Goal: Transaction & Acquisition: Purchase product/service

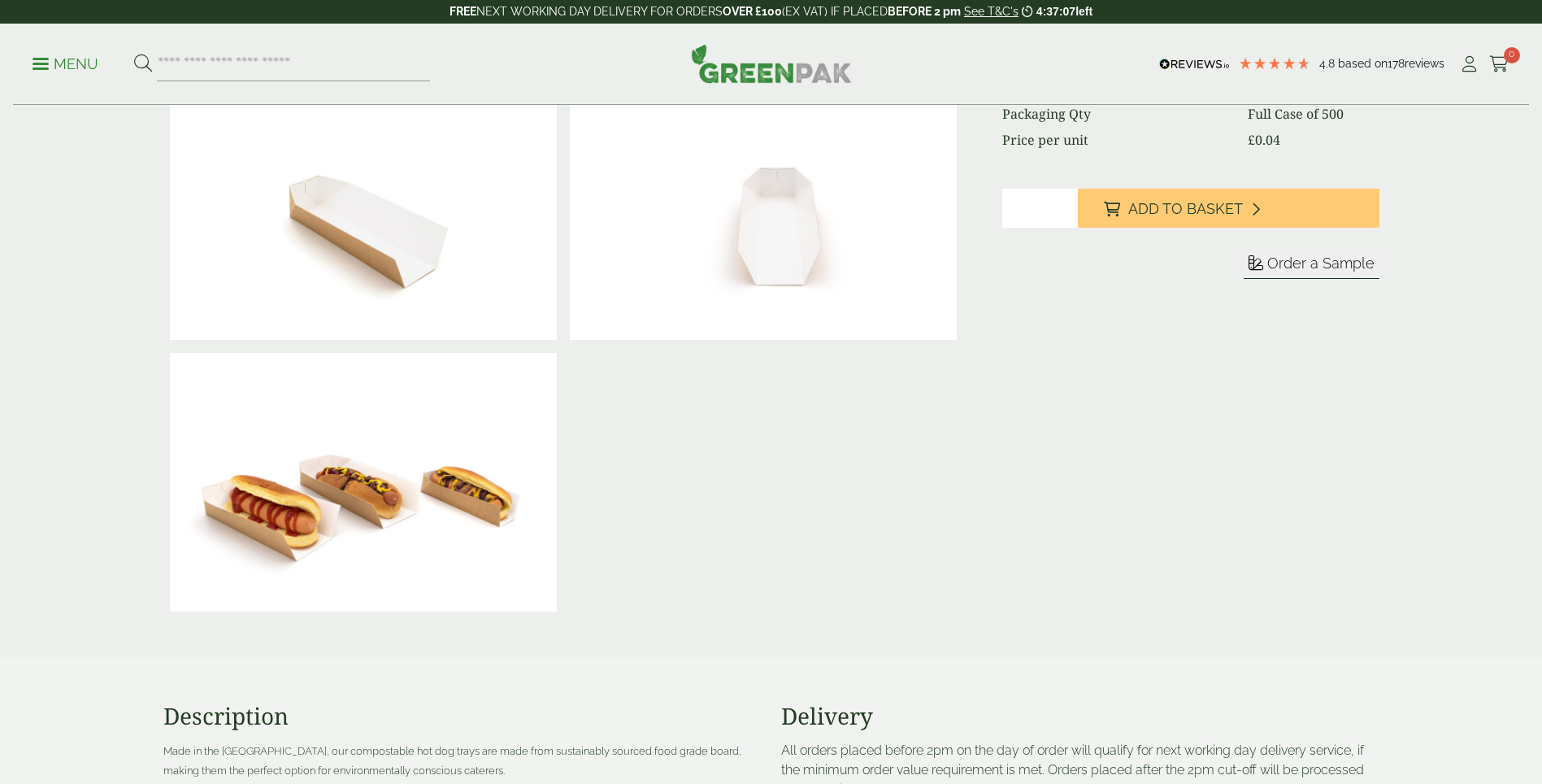
scroll to position [325, 0]
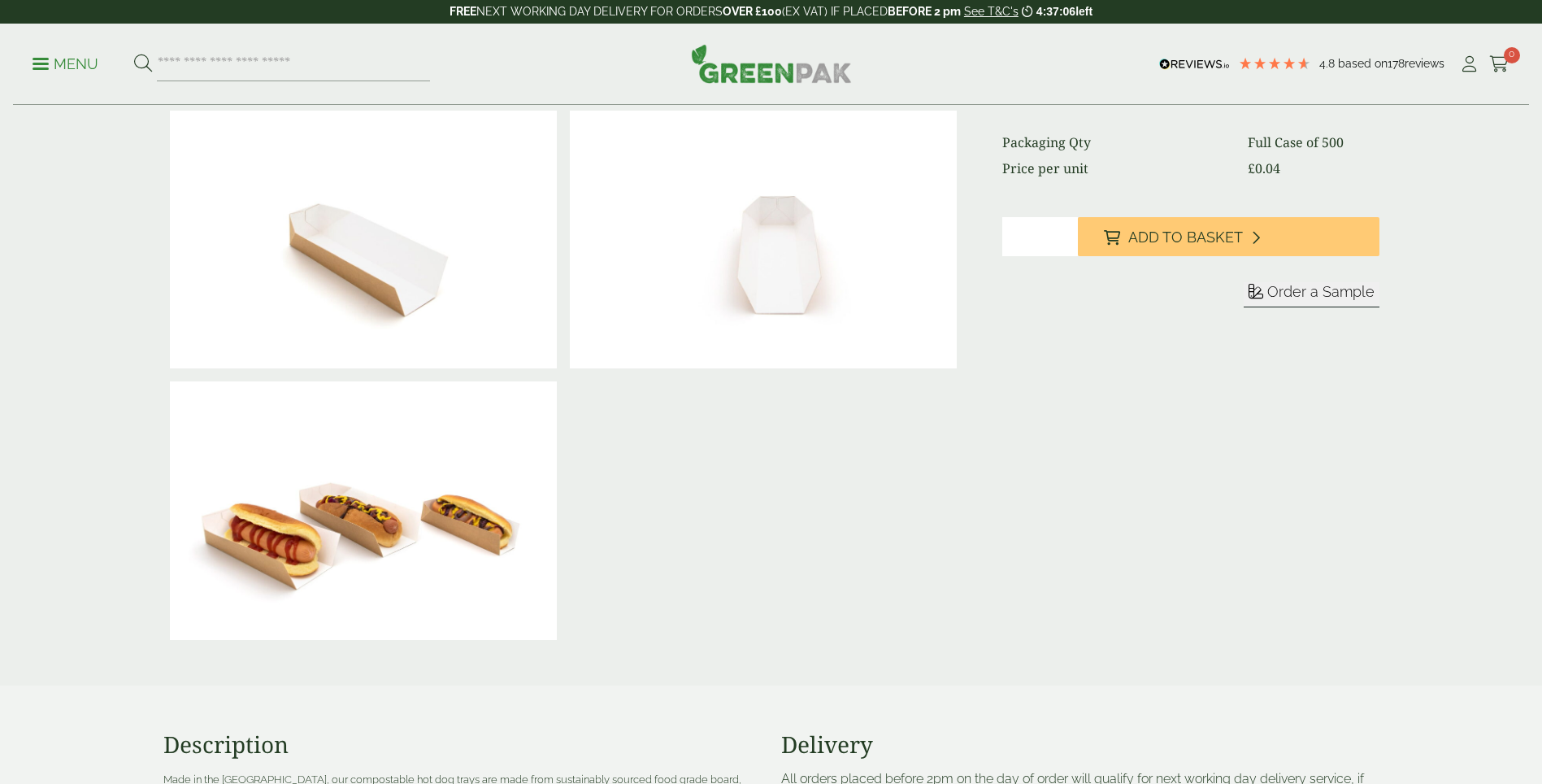
click at [763, 82] on img at bounding box center [771, 63] width 161 height 39
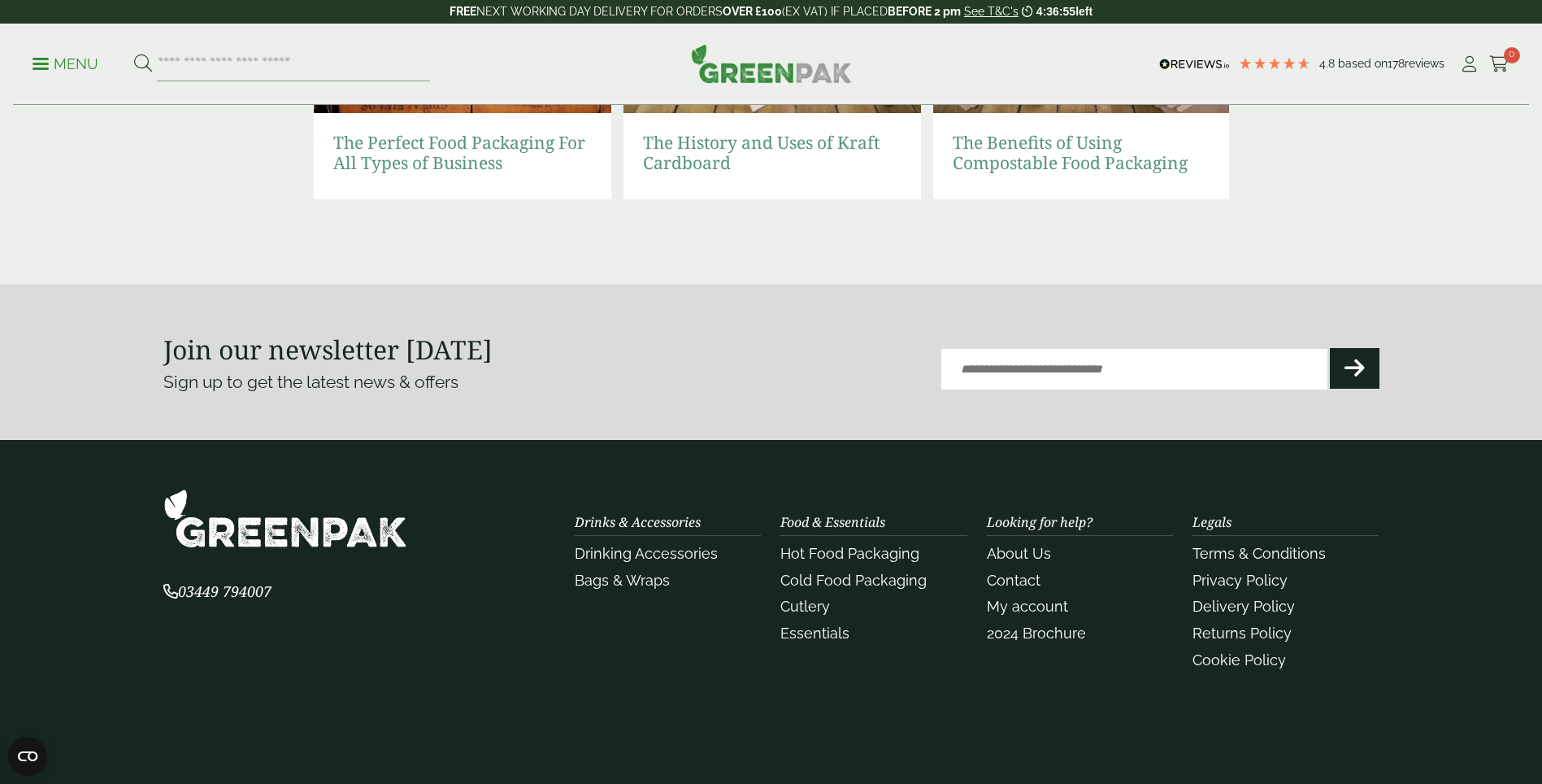
scroll to position [3628, 0]
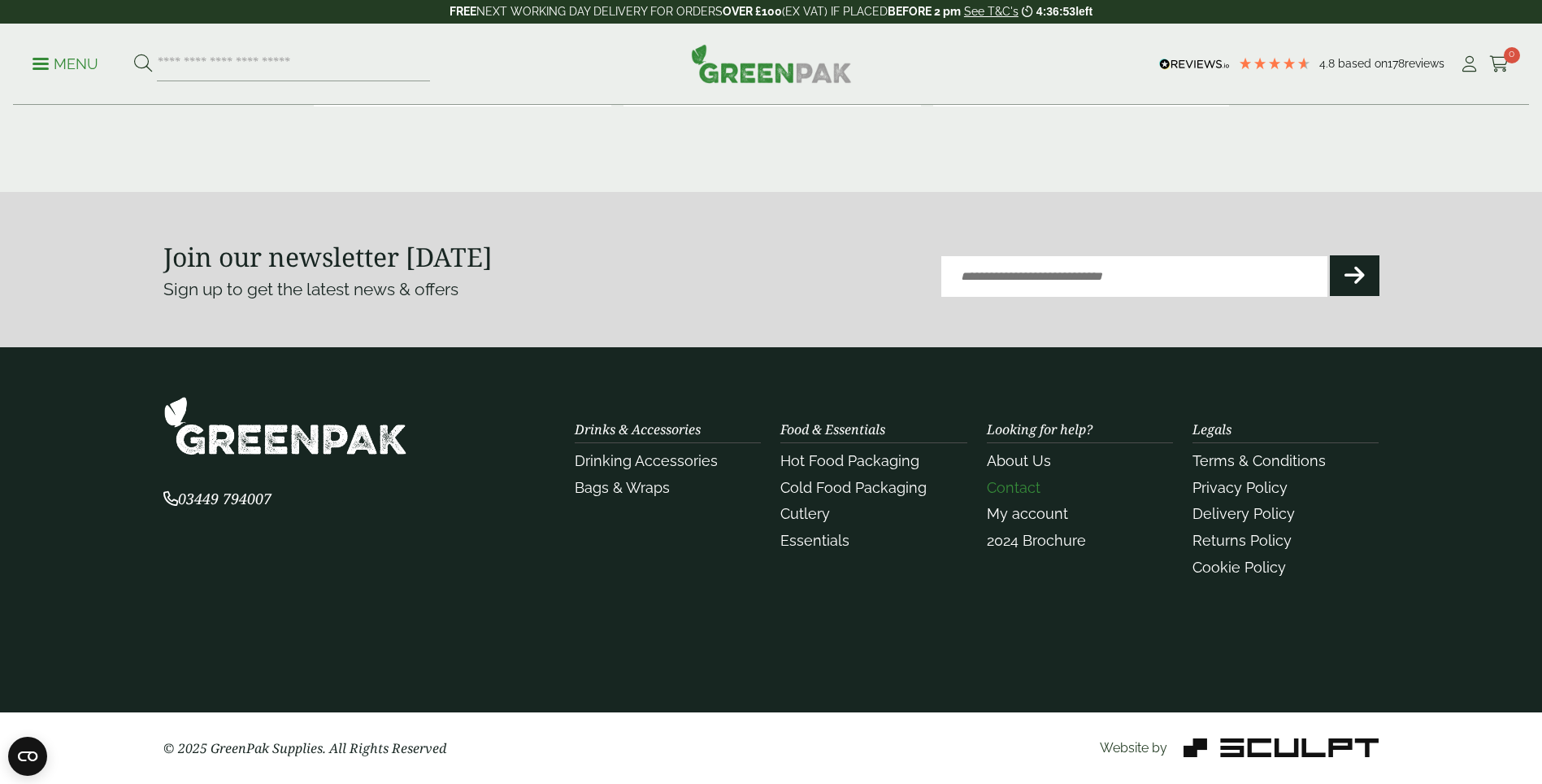
click at [1029, 486] on link "Contact" at bounding box center [1014, 488] width 54 height 17
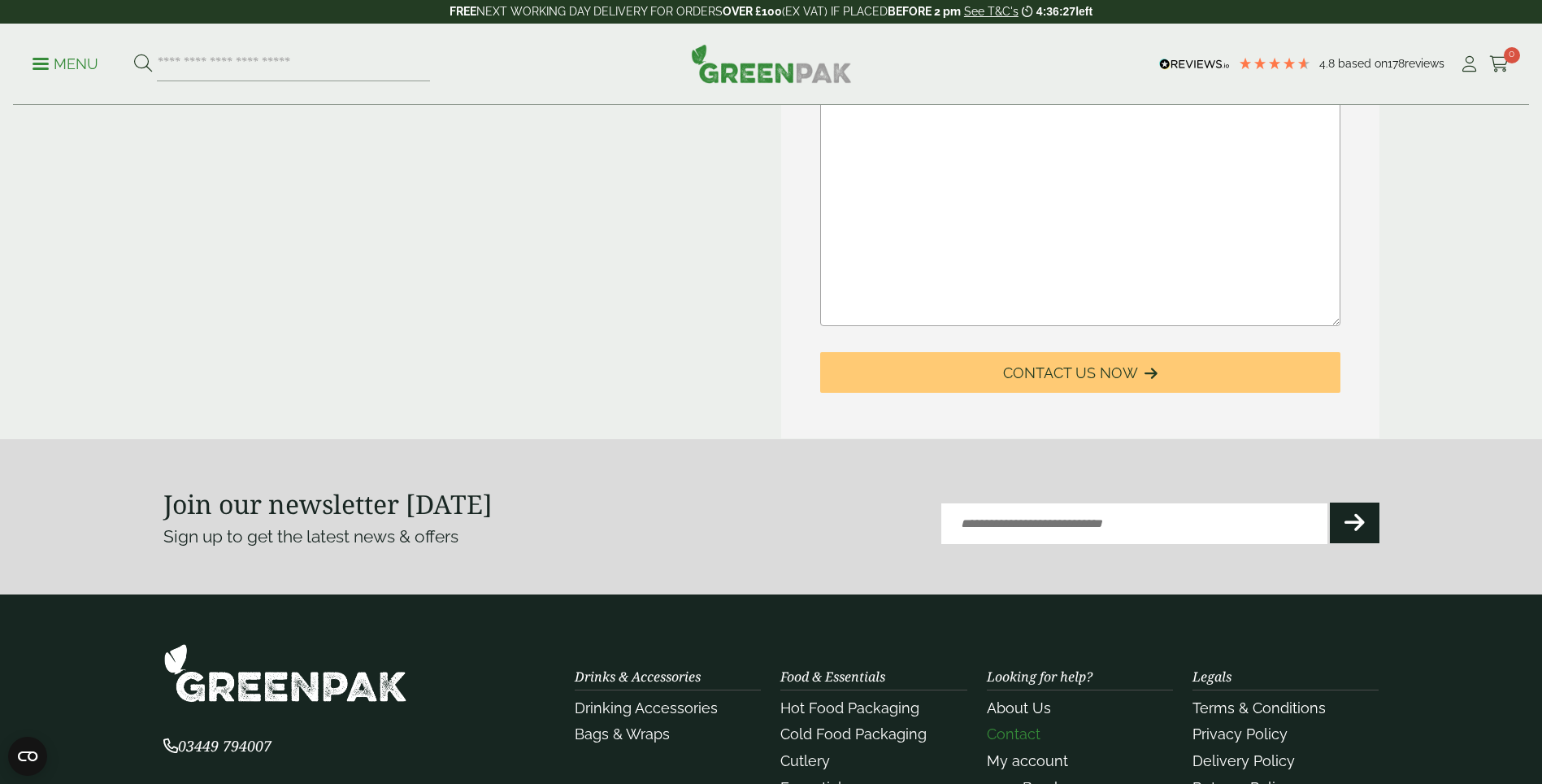
scroll to position [399, 0]
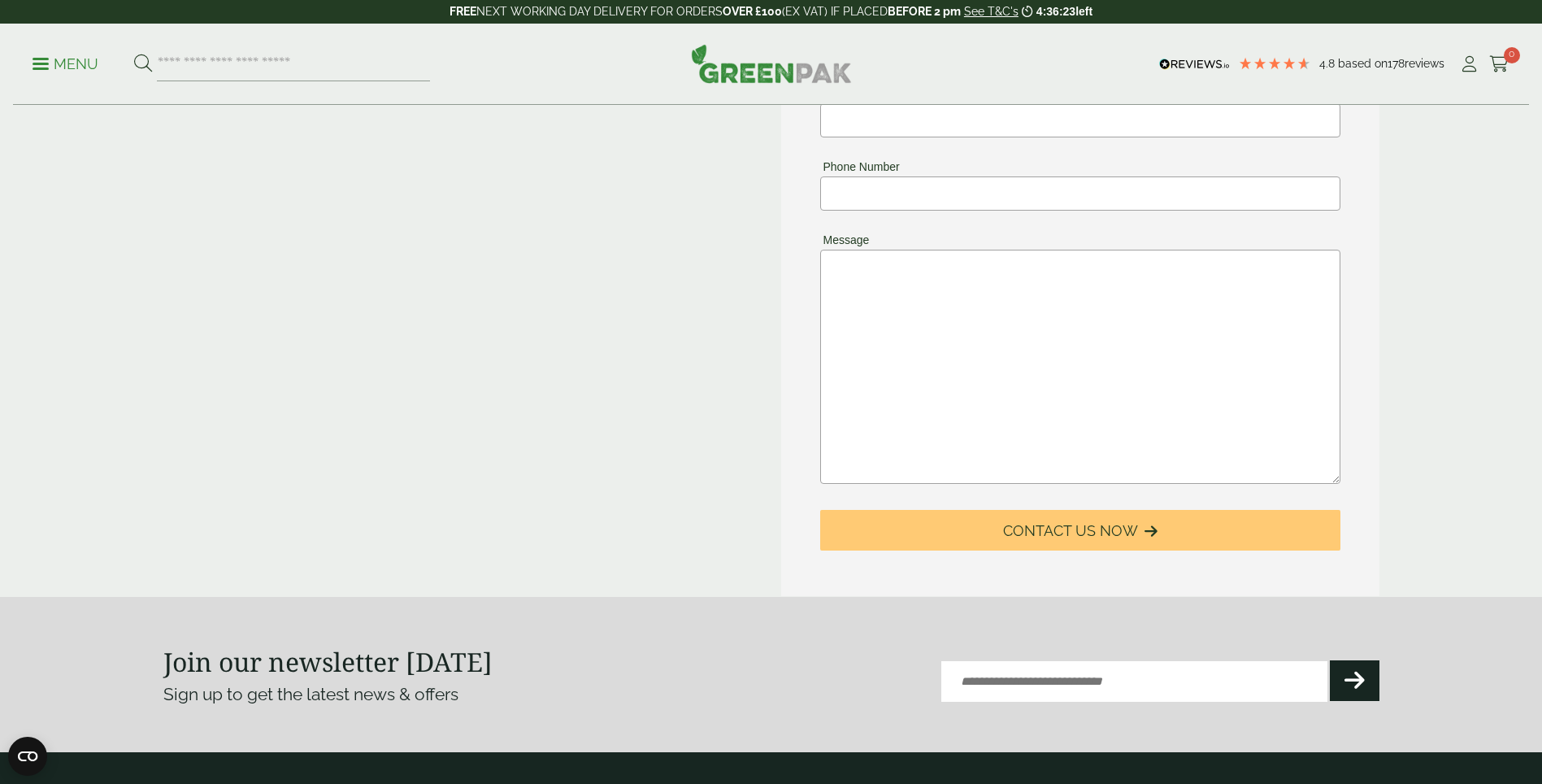
click at [746, 79] on img at bounding box center [771, 63] width 161 height 39
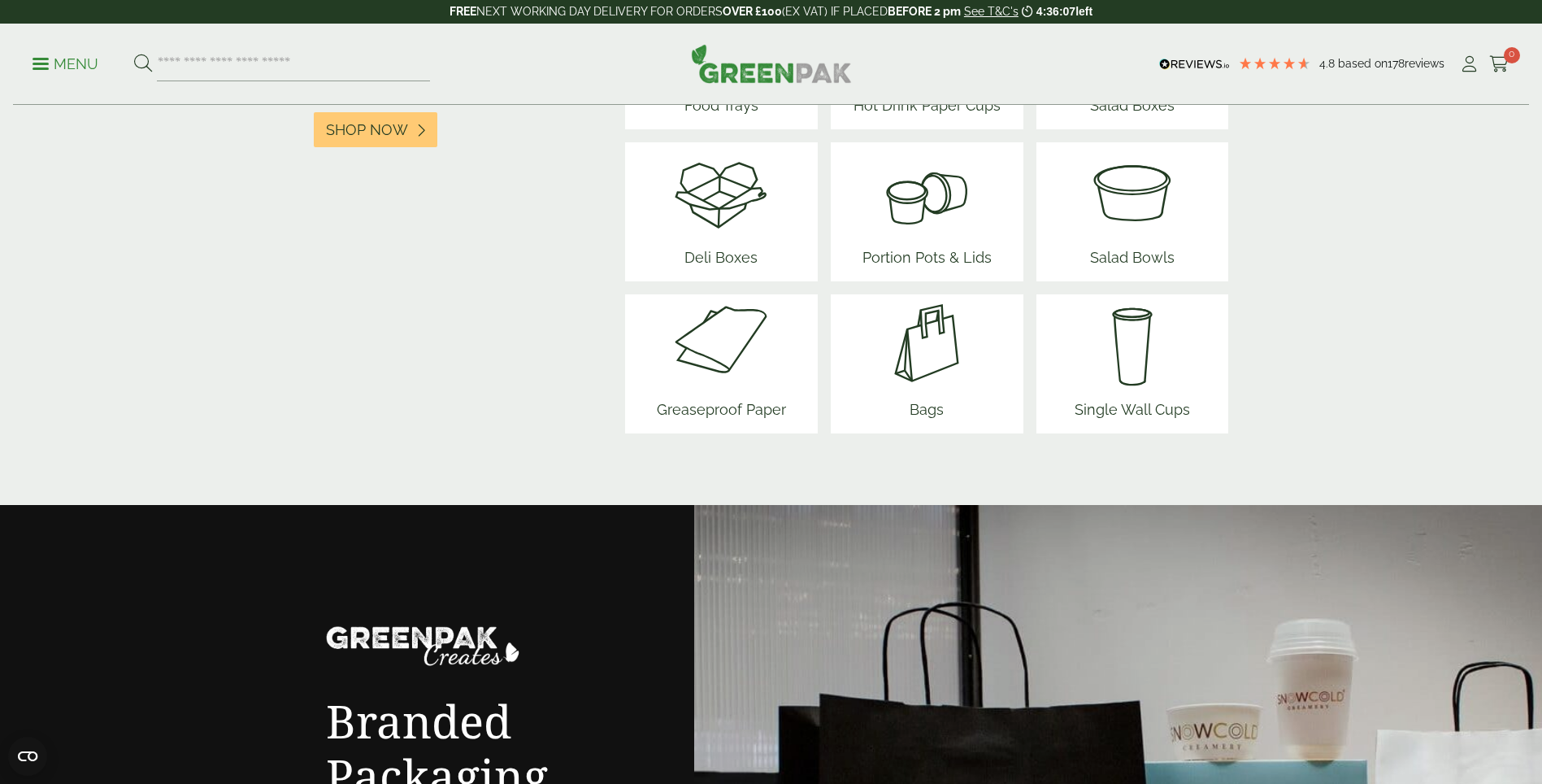
scroll to position [2032, 0]
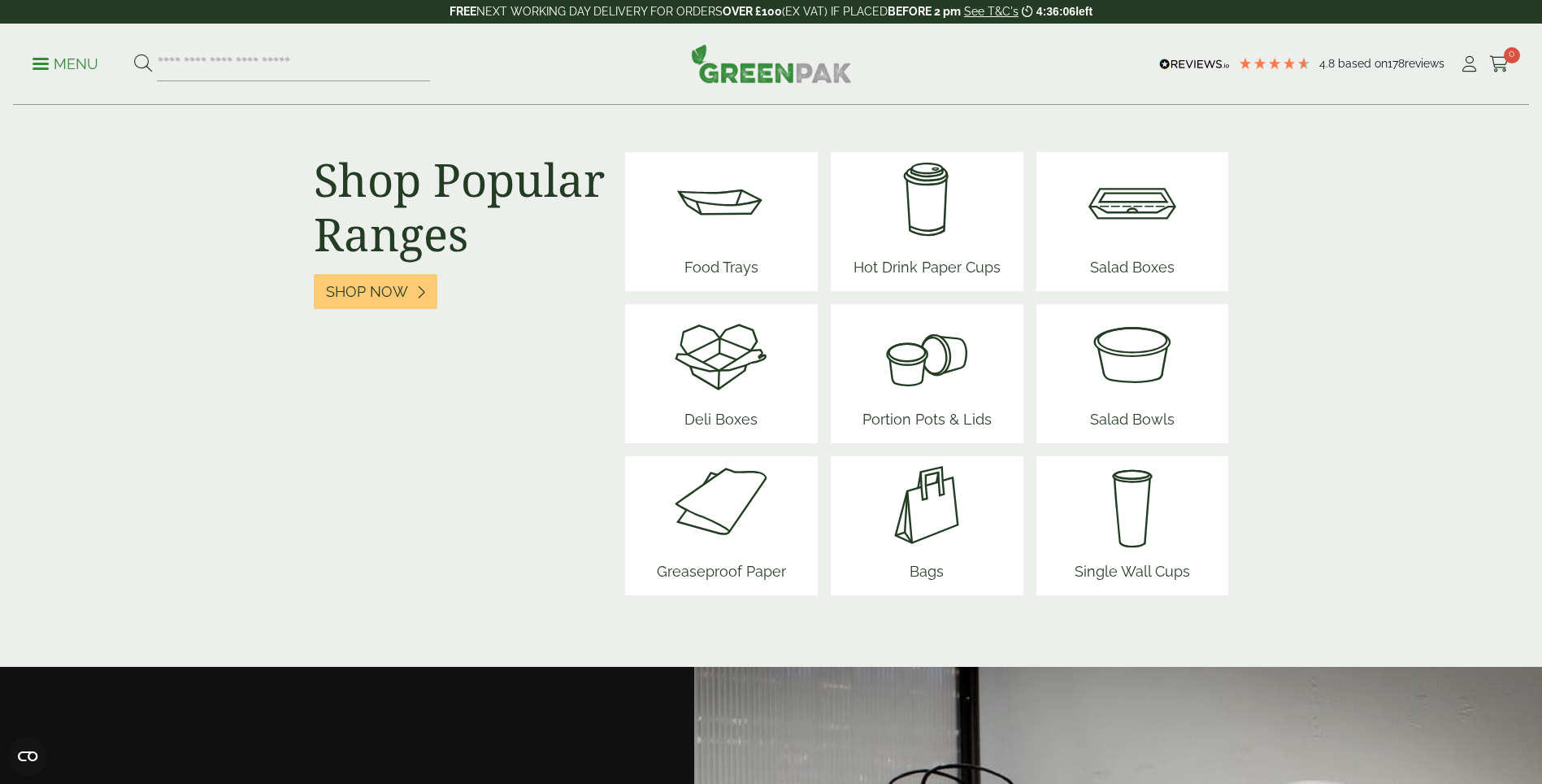
click at [782, 180] on div "Food Trays" at bounding box center [721, 222] width 192 height 139
click at [752, 206] on img at bounding box center [721, 201] width 98 height 98
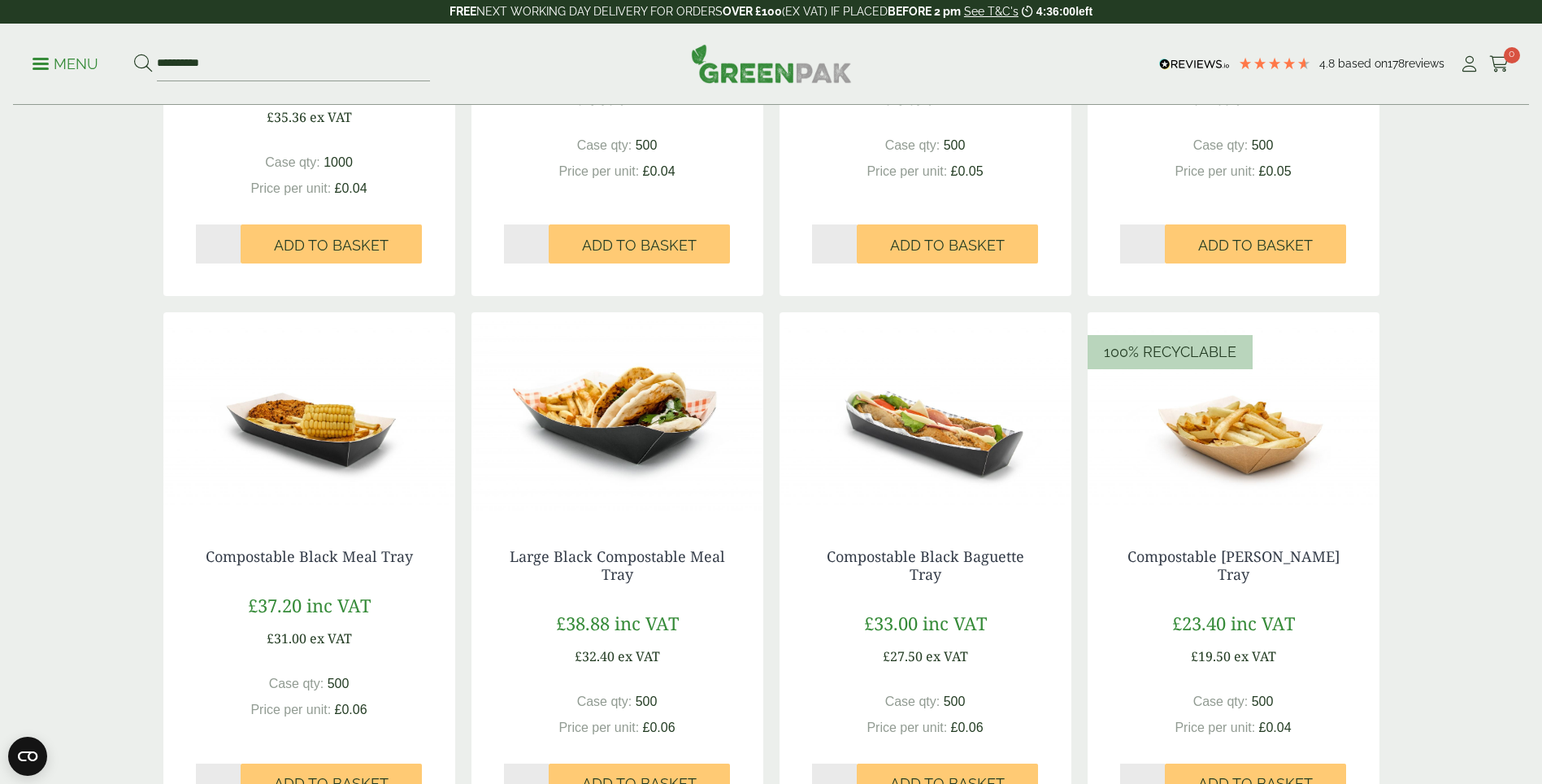
scroll to position [1627, 0]
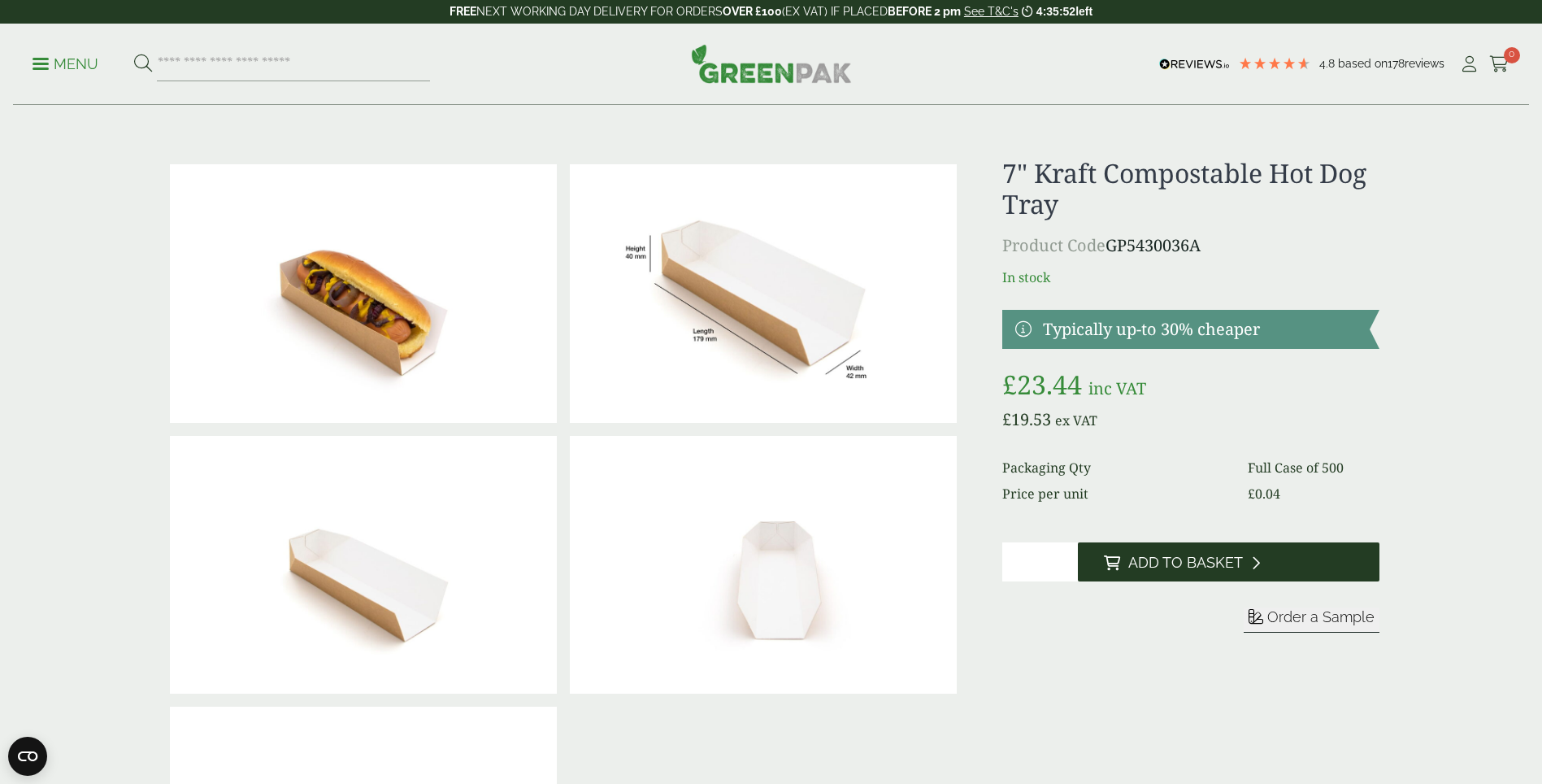
click at [1236, 574] on button "Add to Basket" at bounding box center [1229, 562] width 302 height 39
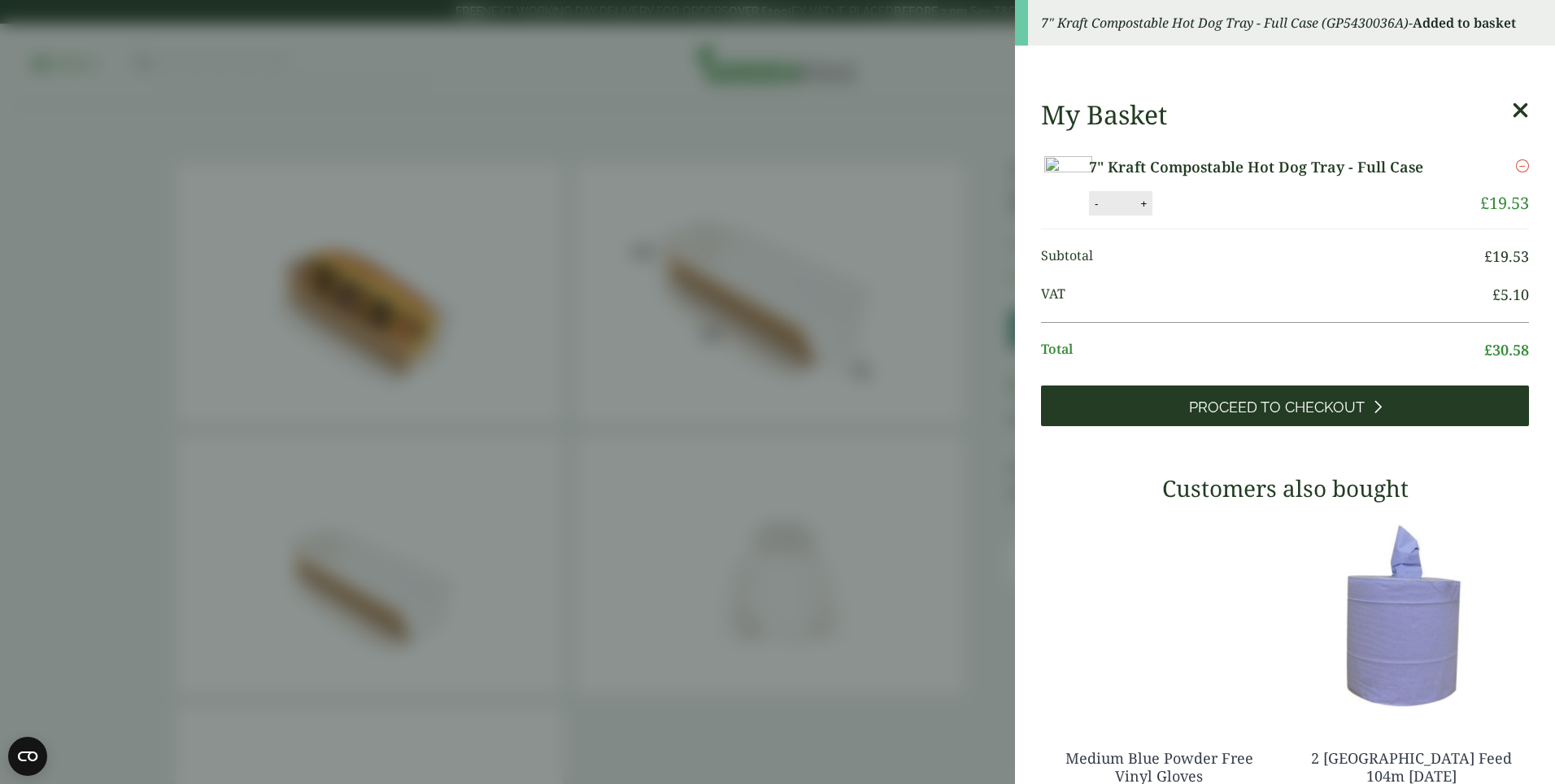
click at [1245, 416] on span "Proceed to Checkout" at bounding box center [1276, 407] width 176 height 18
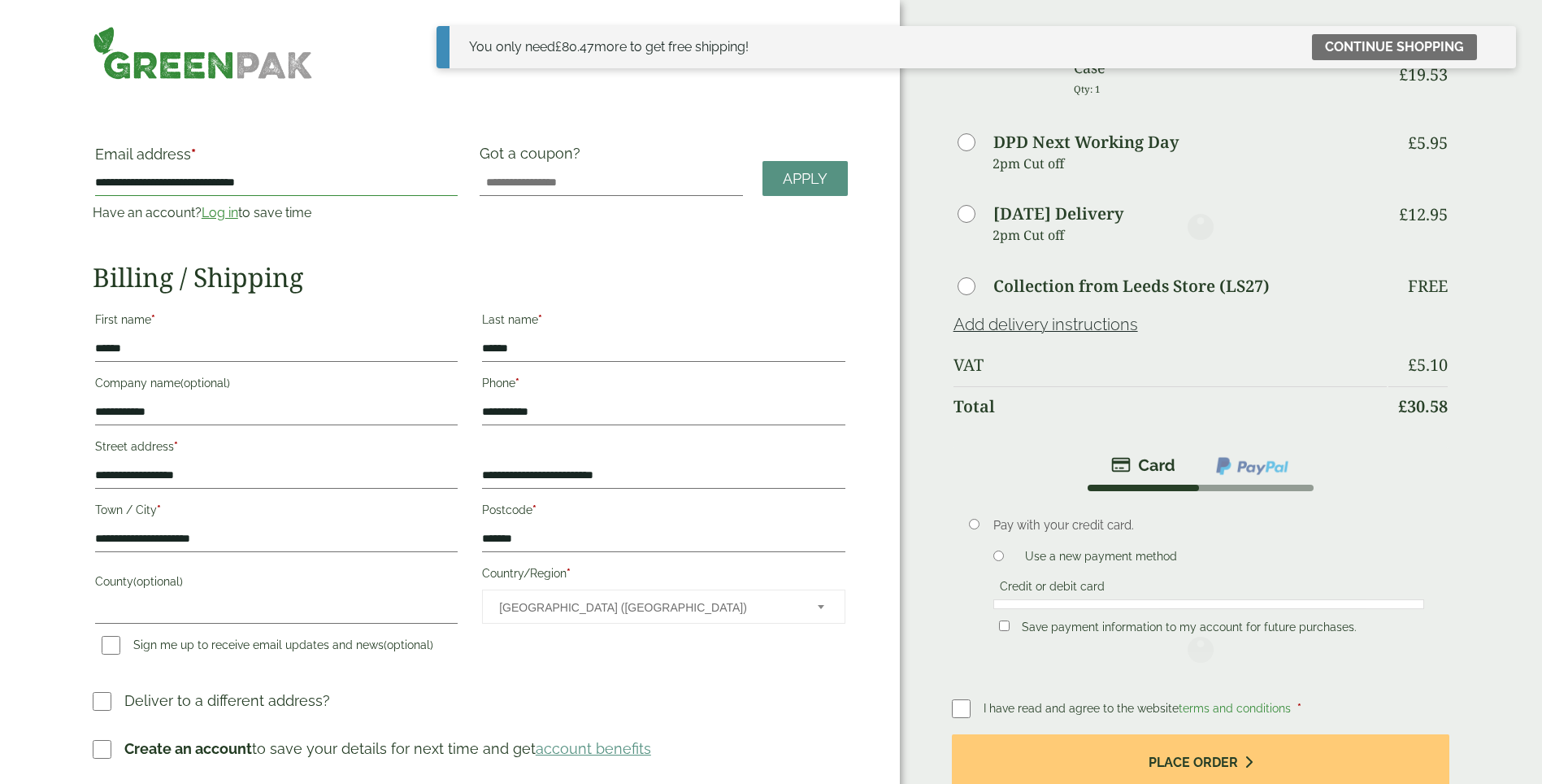
type input "**********"
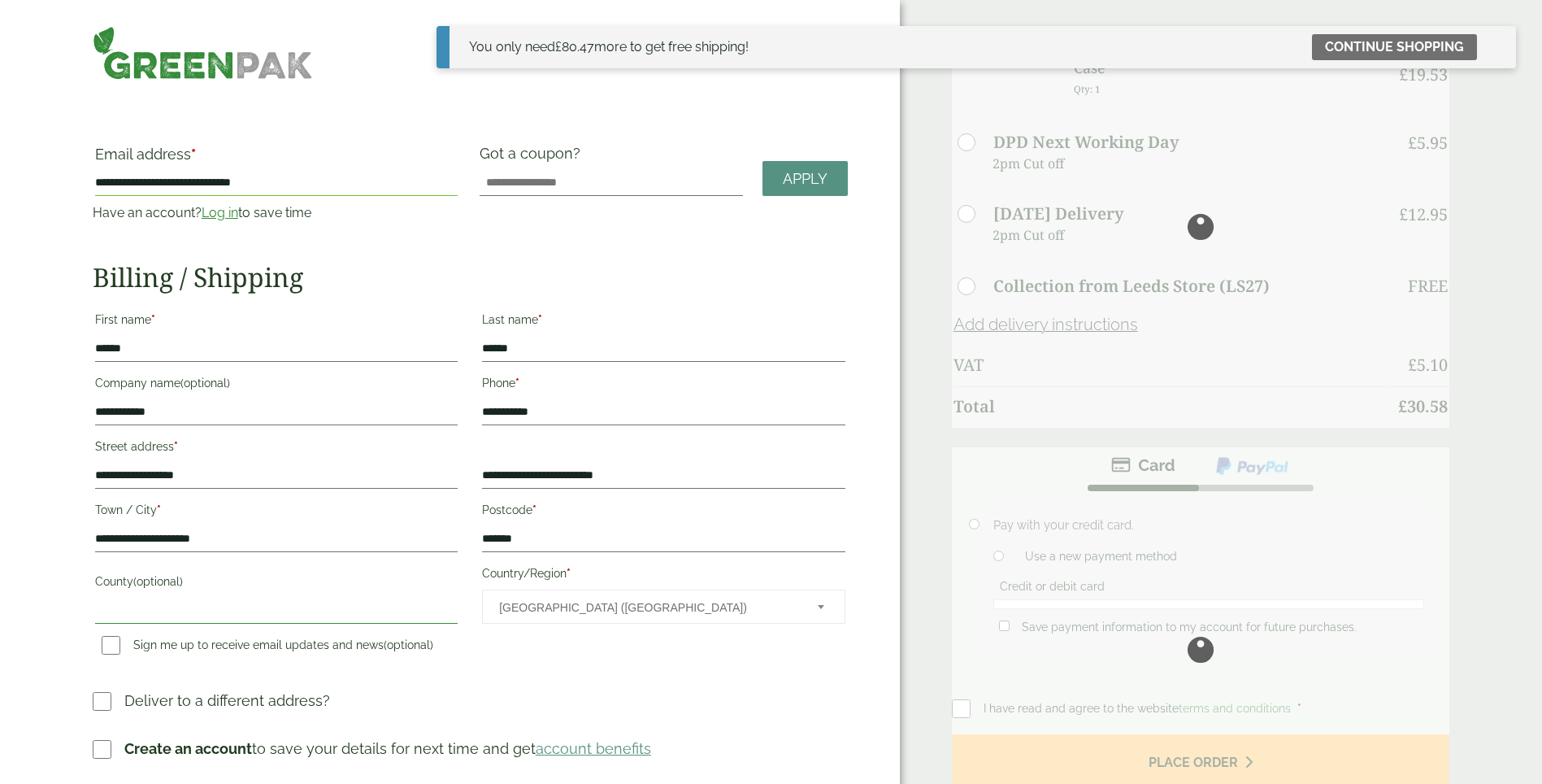
type input "**********"
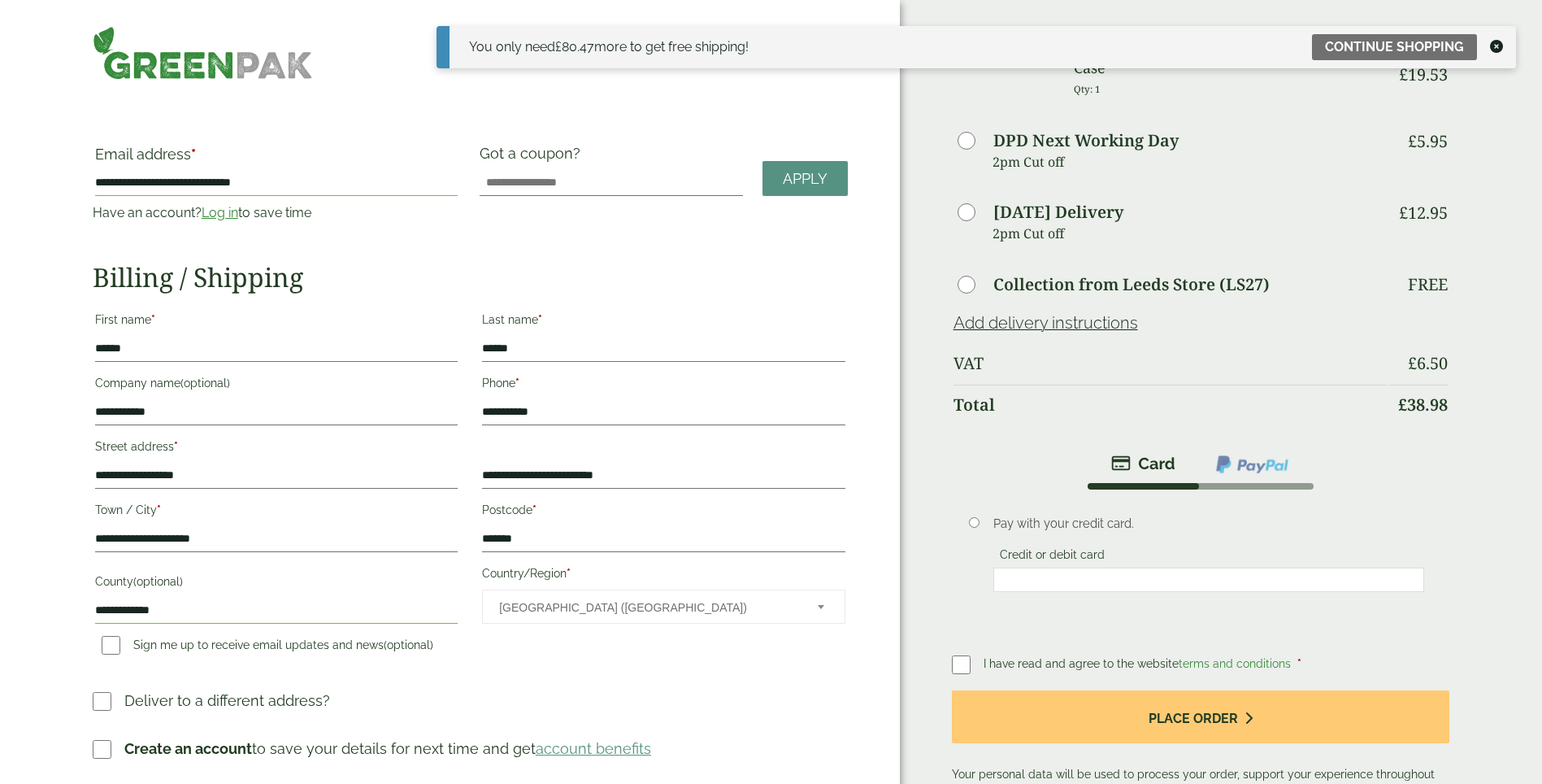
click at [1492, 47] on icon at bounding box center [1496, 46] width 13 height 13
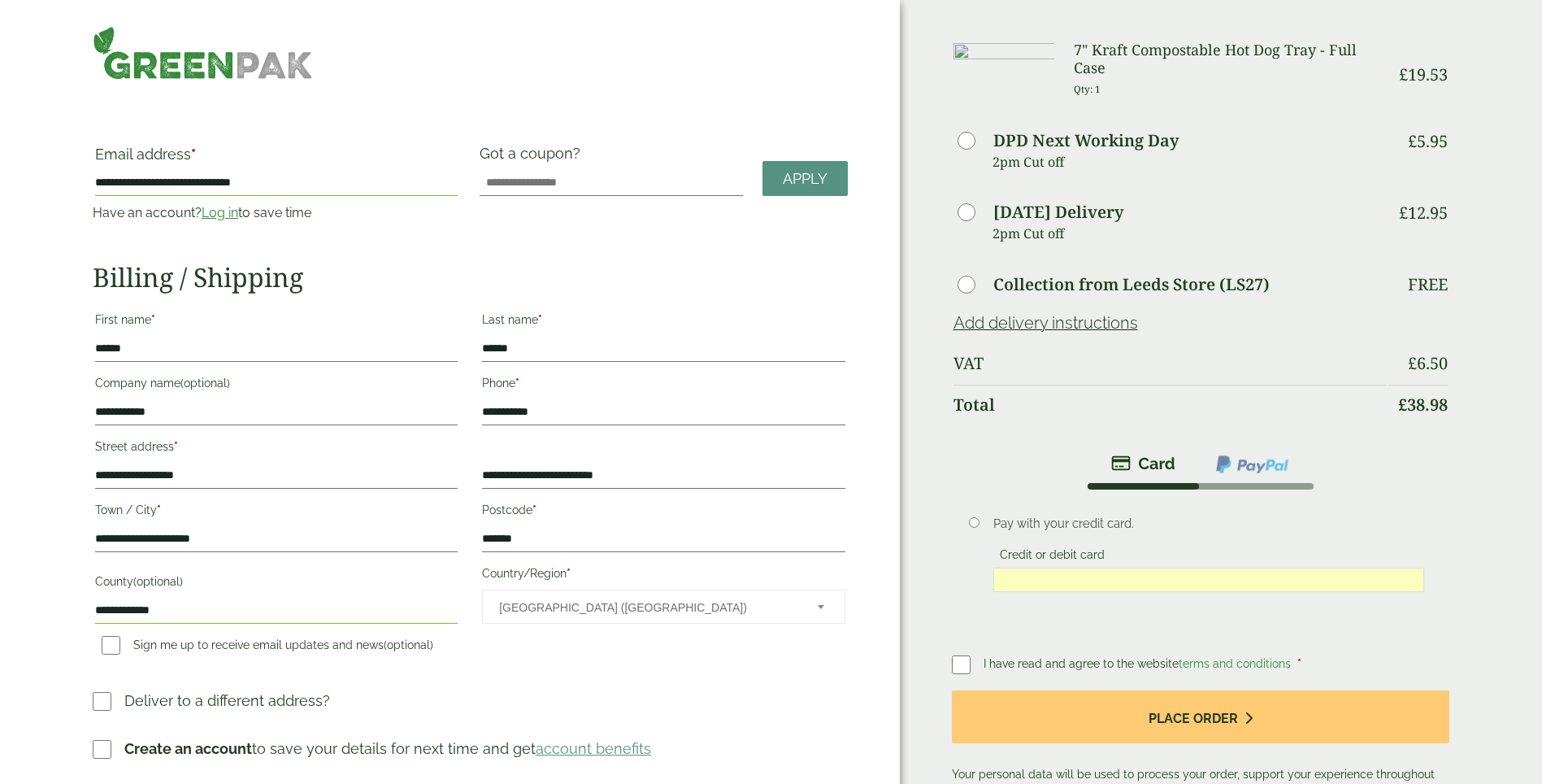
click at [1382, 619] on li "Pay with your credit card. Credit or debit card Save payment information to my …" at bounding box center [1201, 561] width 499 height 143
click at [961, 587] on li "Pay with your credit card. Credit or debit card Save payment information to my …" at bounding box center [1201, 561] width 499 height 143
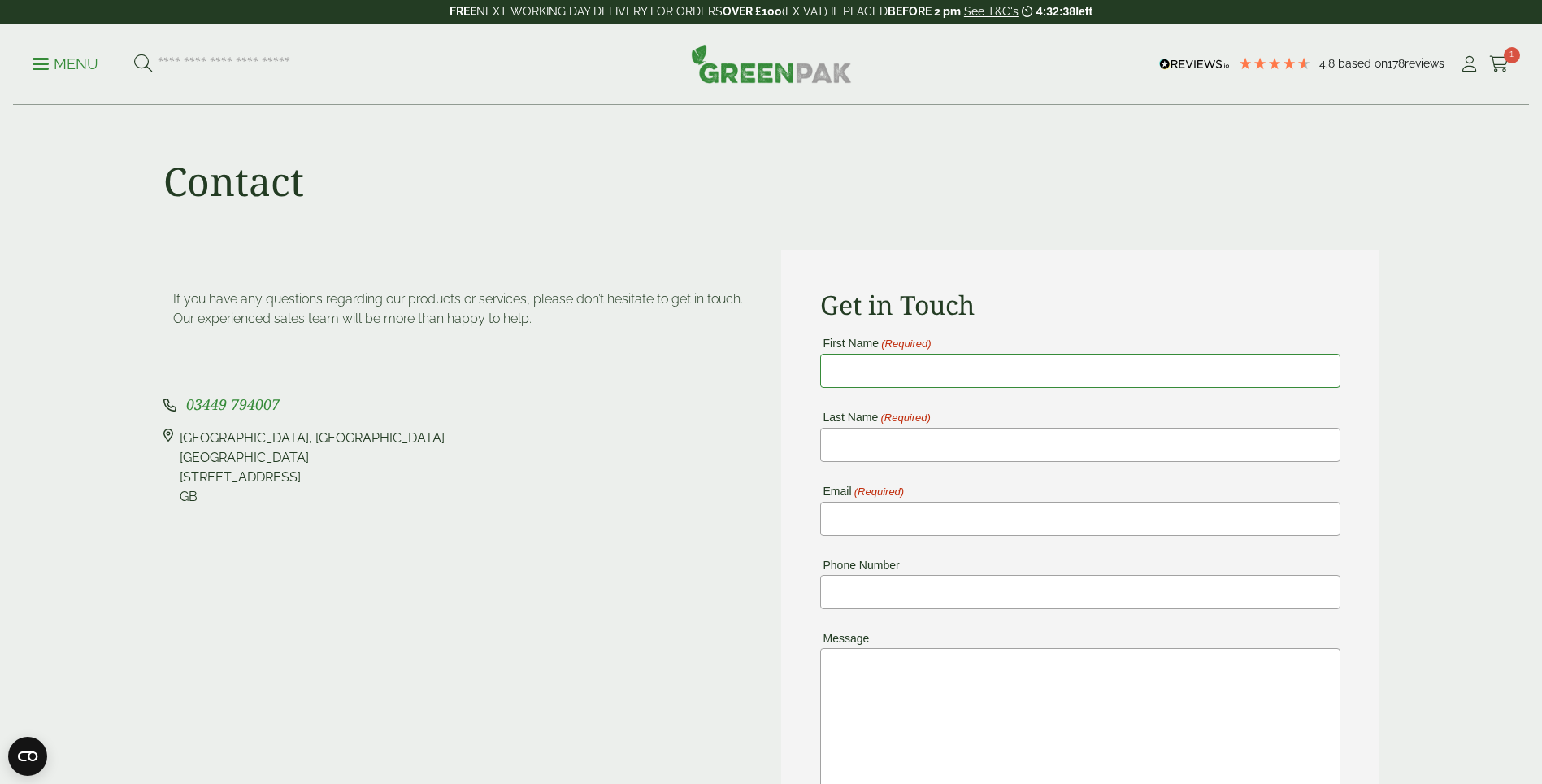
click at [956, 381] on input "First Name (Required)" at bounding box center [1080, 371] width 520 height 34
type input "******"
drag, startPoint x: 882, startPoint y: 515, endPoint x: 871, endPoint y: 517, distance: 11.2
click at [882, 515] on input "Email (Required)" at bounding box center [1080, 518] width 520 height 34
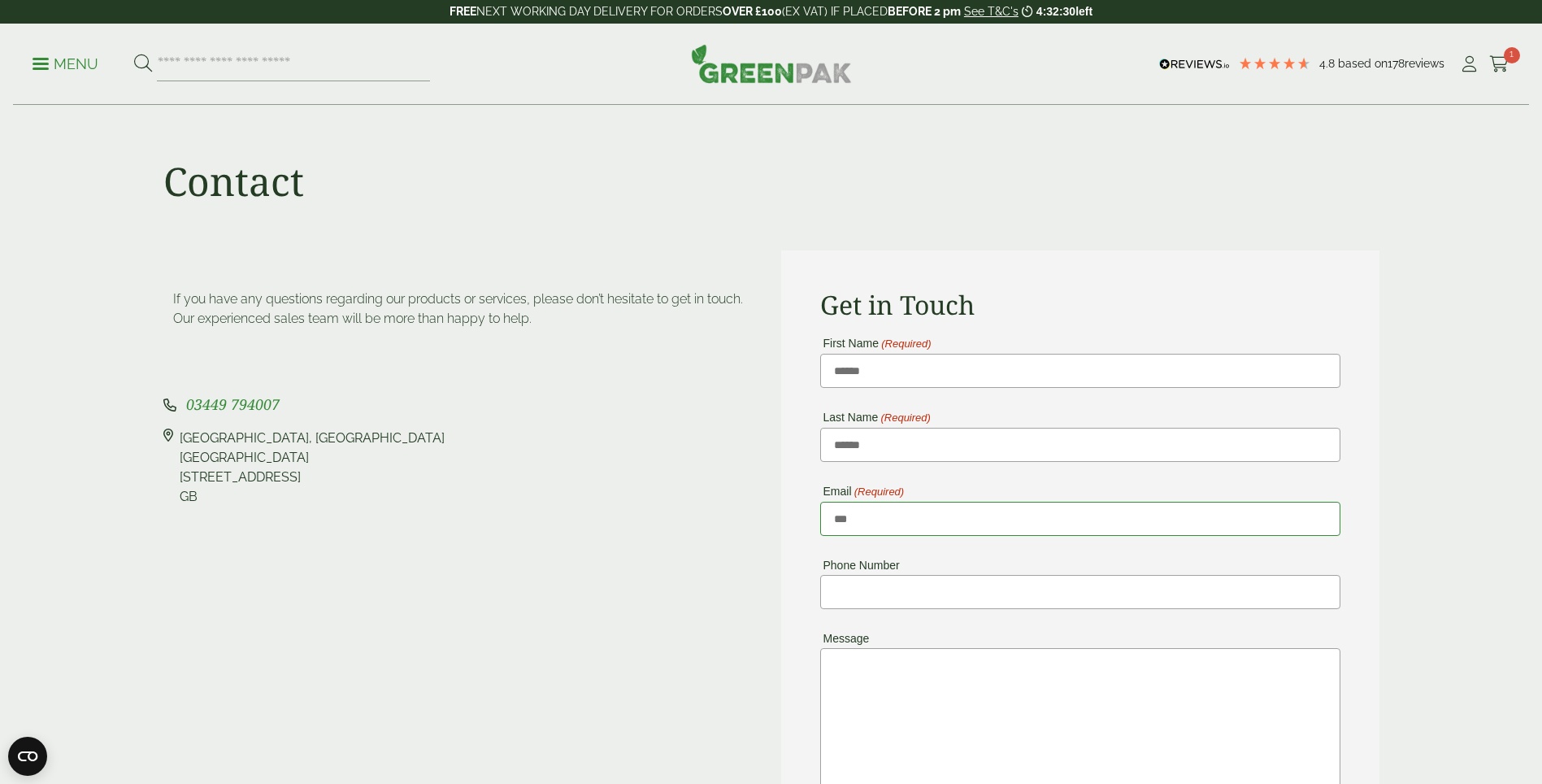
type input "**********"
click at [882, 577] on input "Phone Number" at bounding box center [1080, 592] width 520 height 34
type input "**********"
click at [882, 673] on textarea "Message" at bounding box center [1080, 765] width 520 height 234
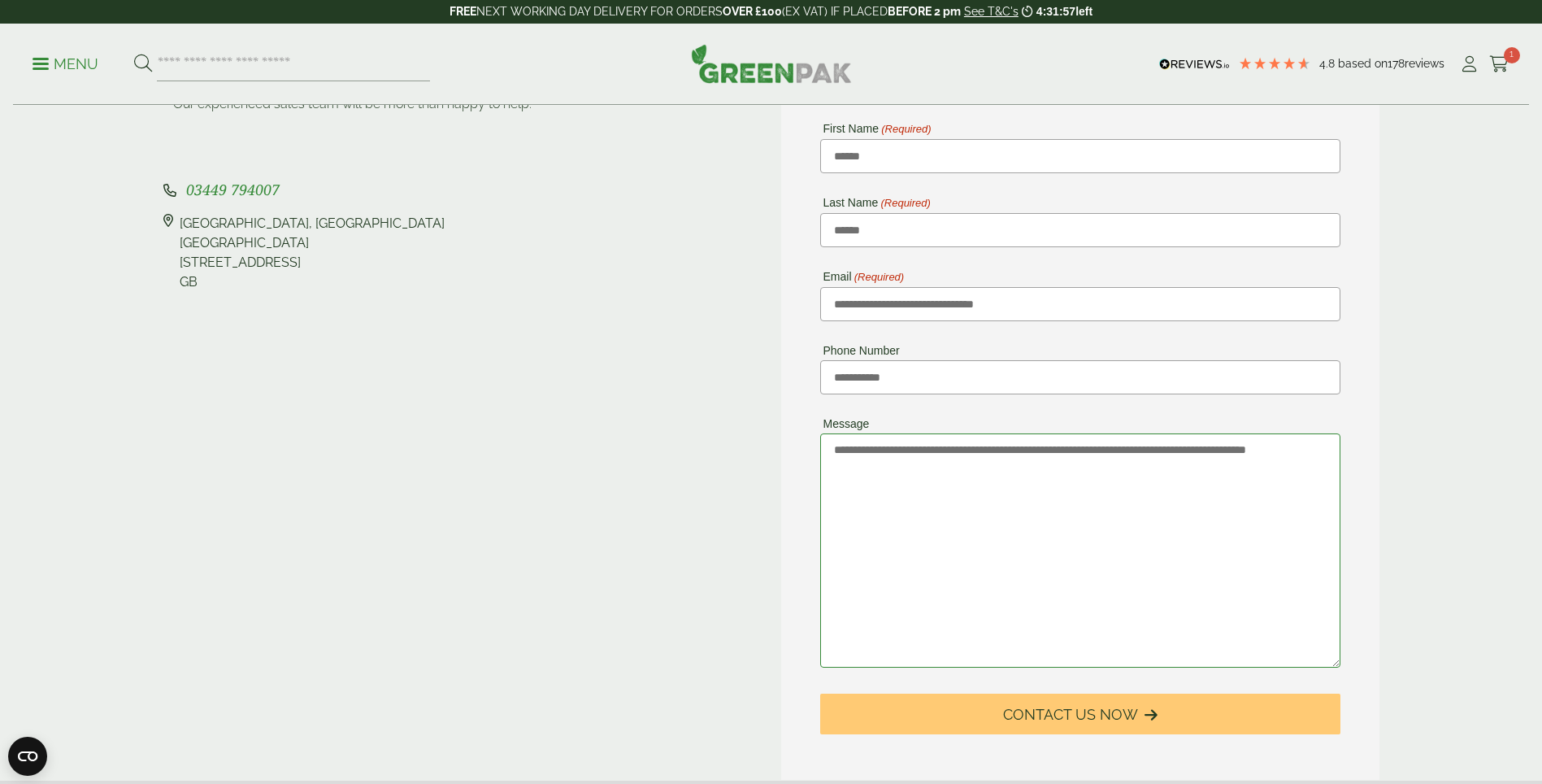
scroll to position [407, 0]
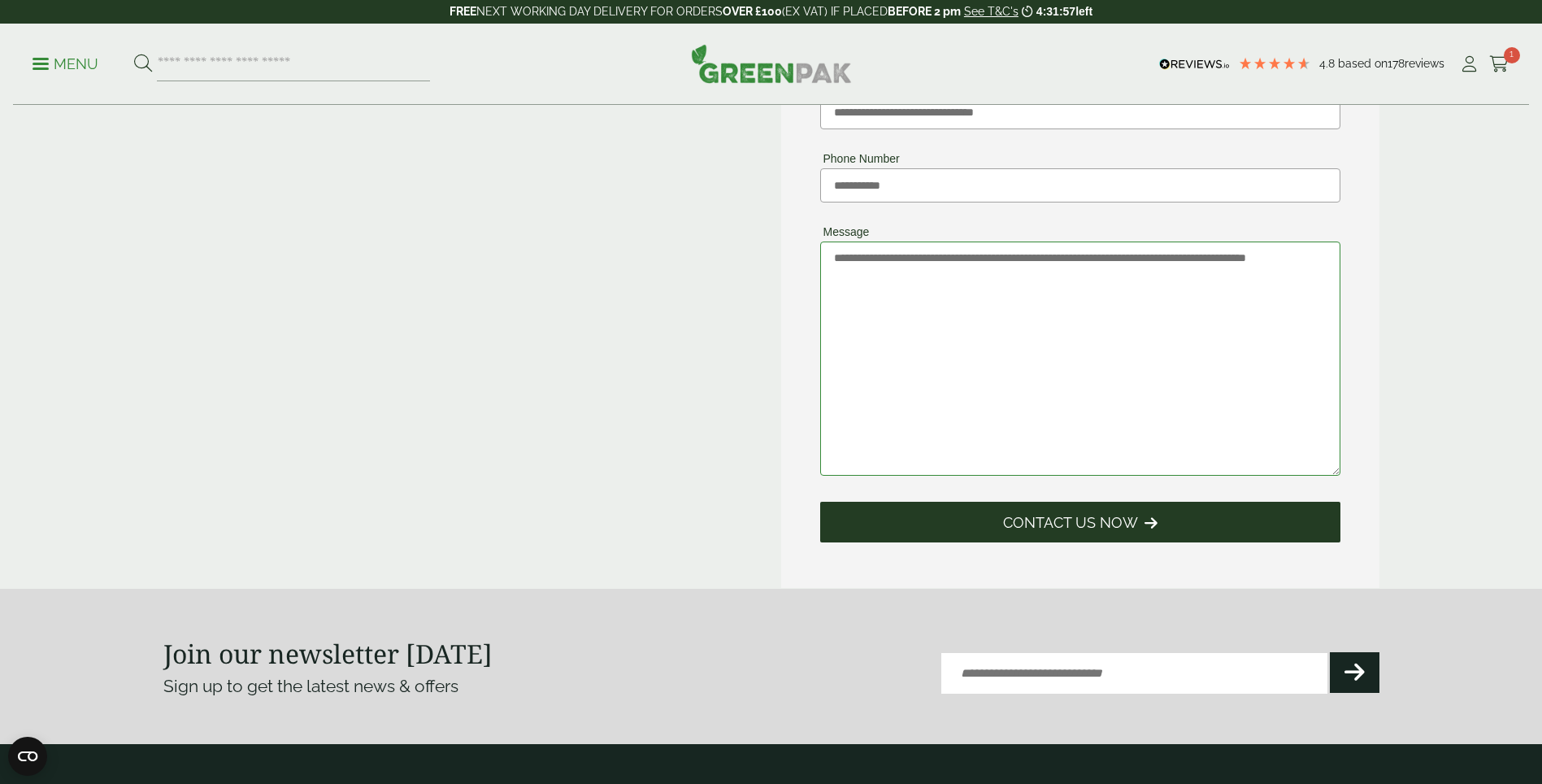
type textarea "**********"
click at [1099, 529] on span "Contact Us Now" at bounding box center [1070, 522] width 135 height 18
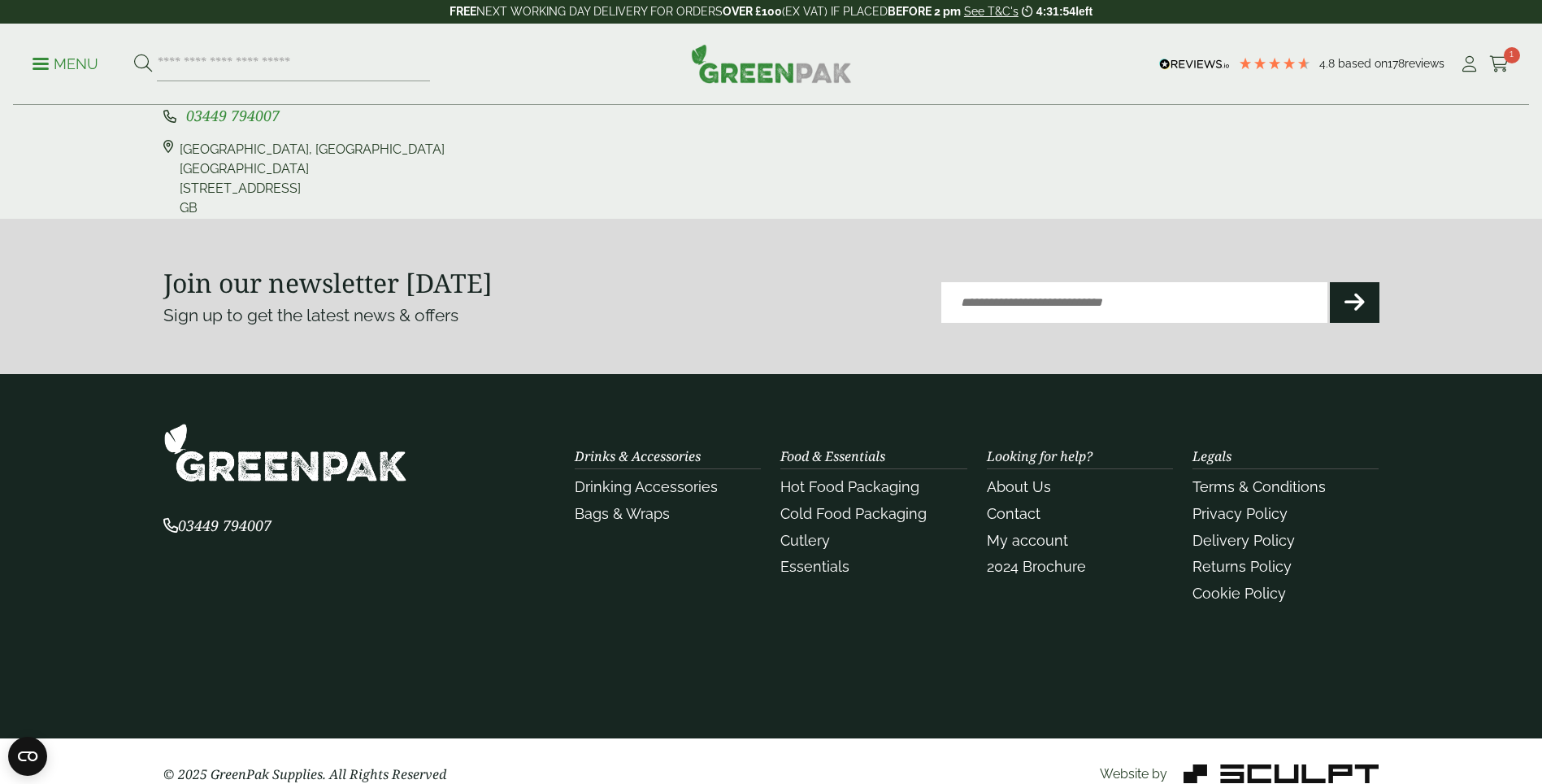
scroll to position [0, 0]
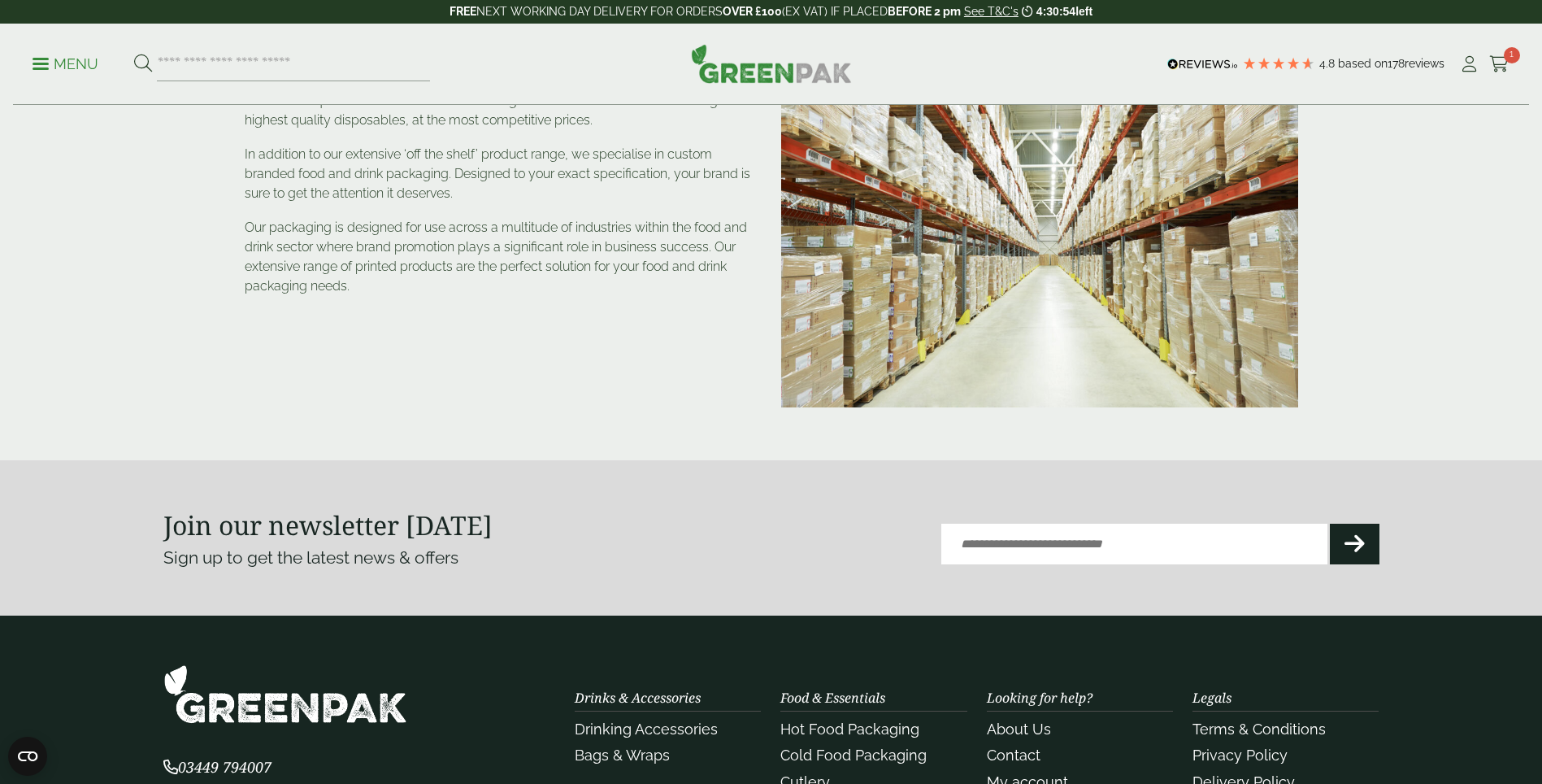
scroll to position [431, 0]
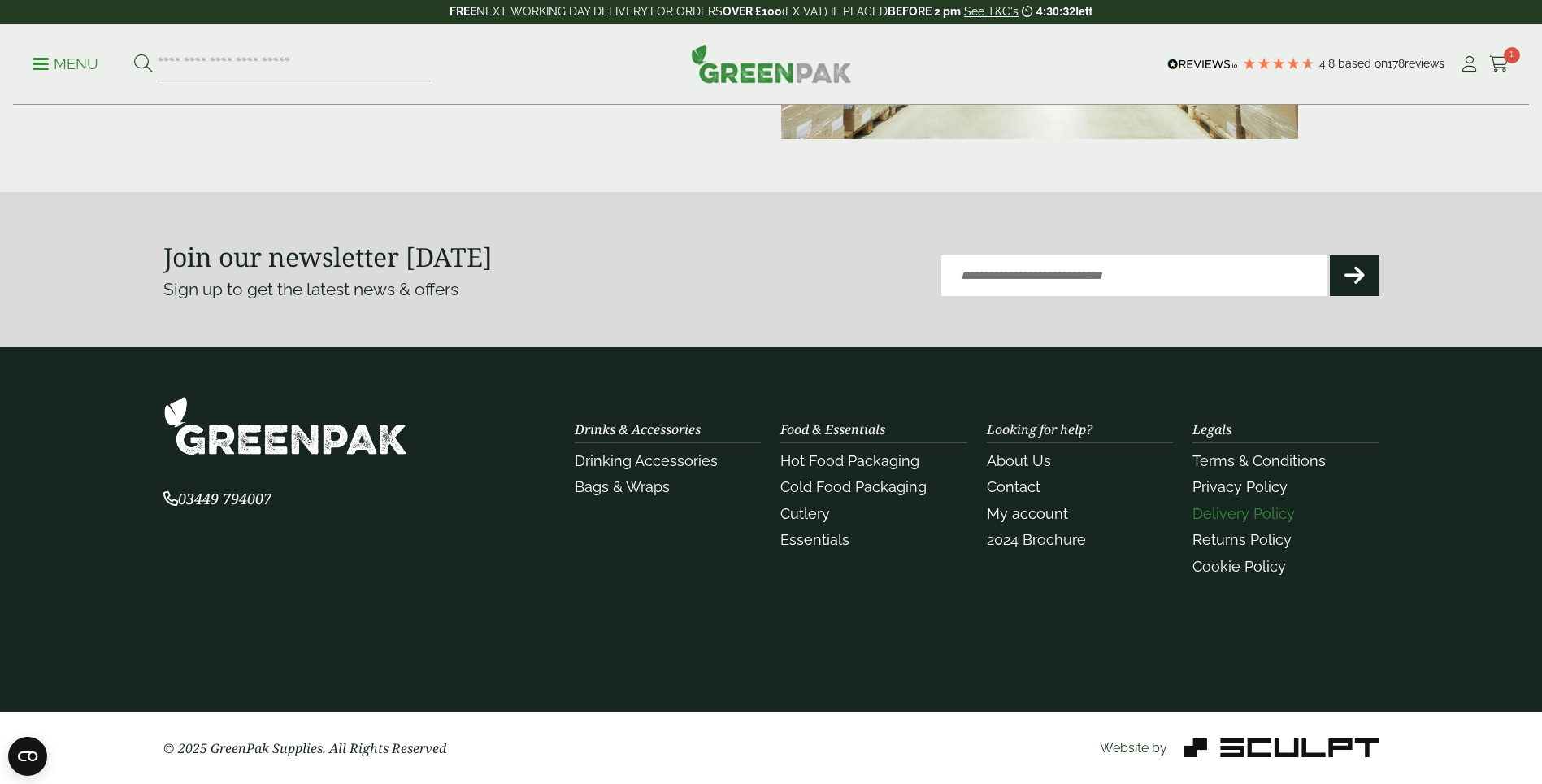
click at [1248, 516] on link "Delivery Policy" at bounding box center [1244, 514] width 102 height 17
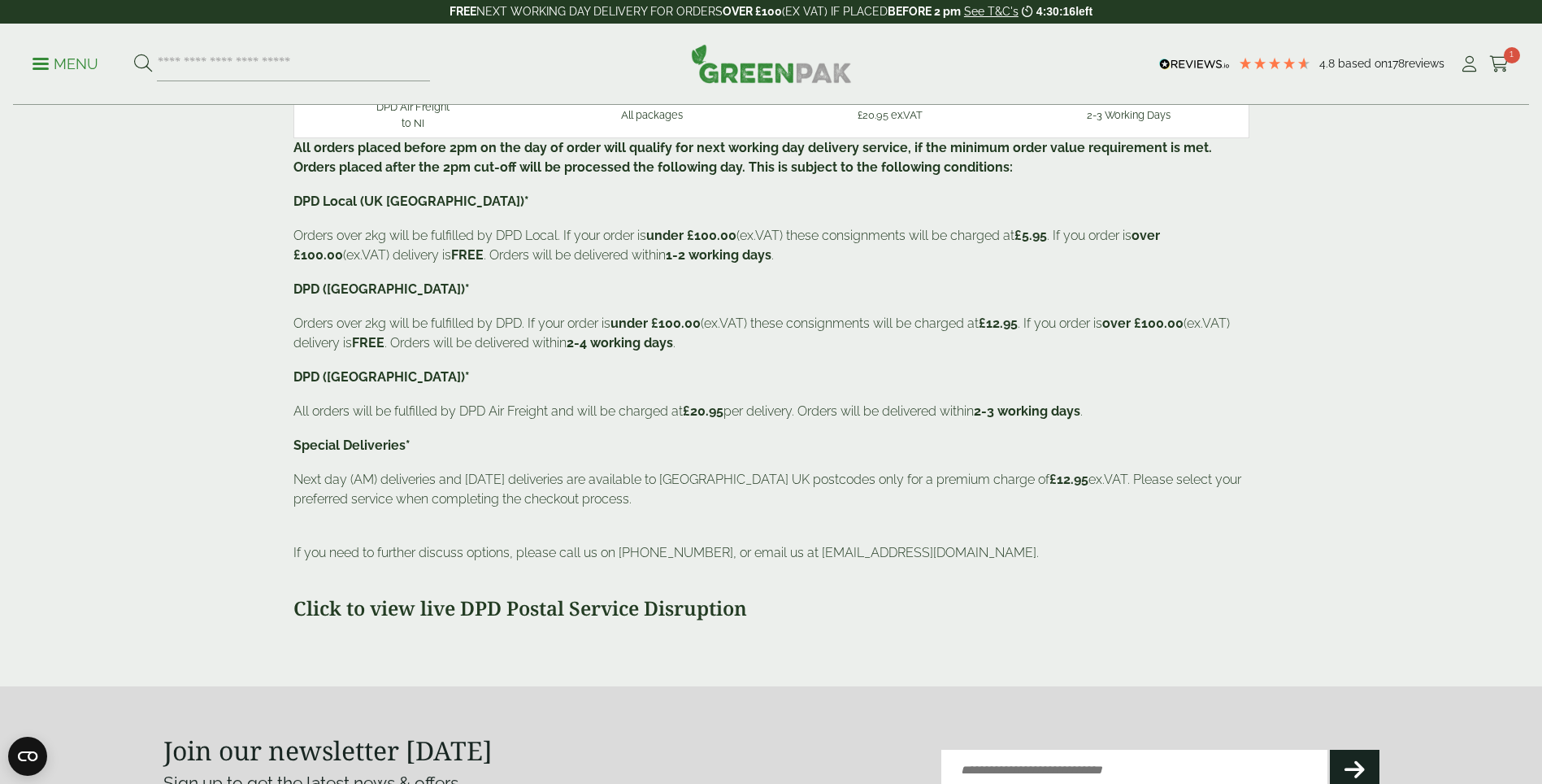
scroll to position [488, 0]
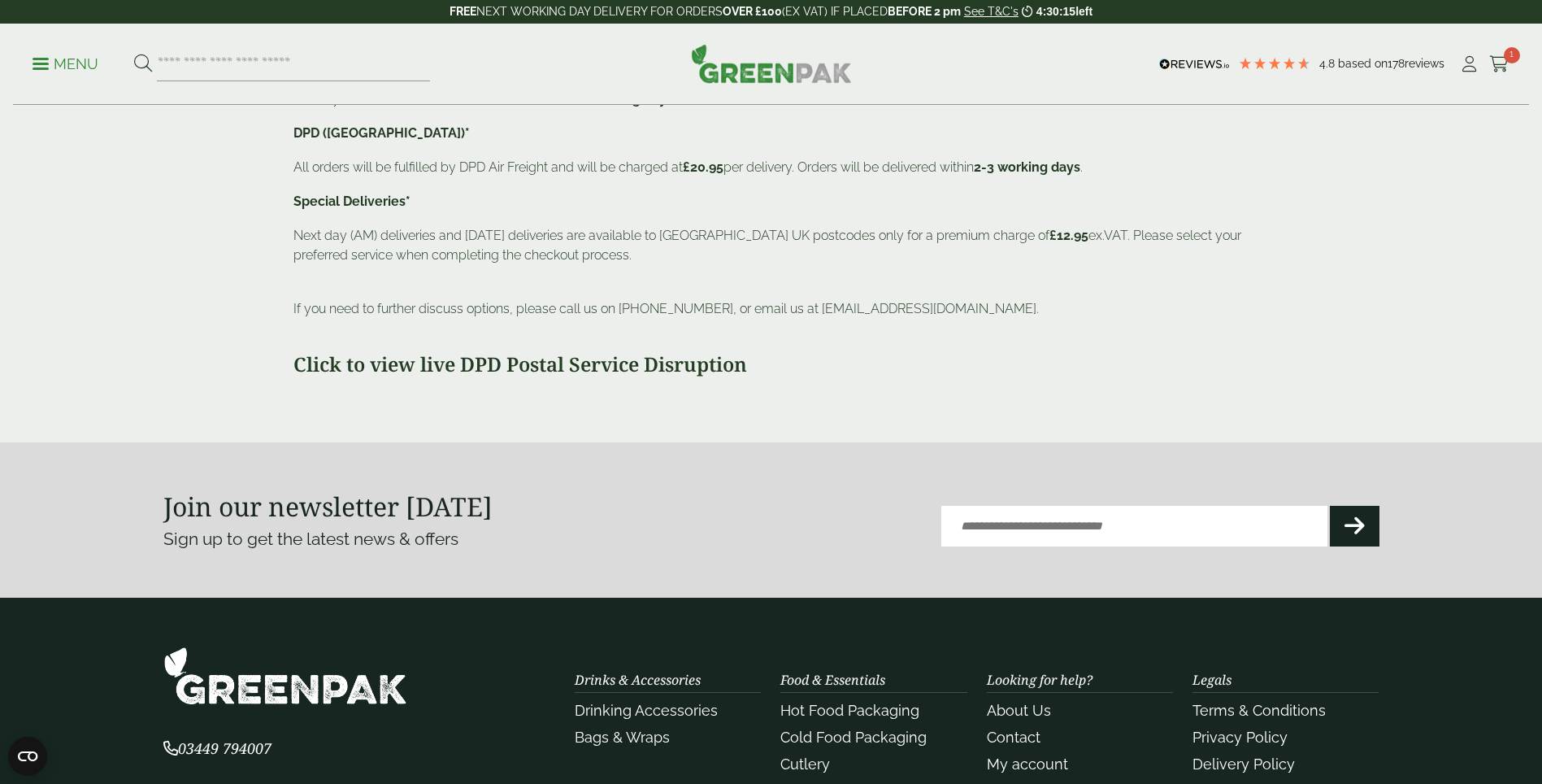
click at [681, 379] on div "Courier Service Value Delivery Charge Lead Time DPD Local Under £100.00 £5.95 e…" at bounding box center [771, 51] width 975 height 700
